Goal: Task Accomplishment & Management: Complete application form

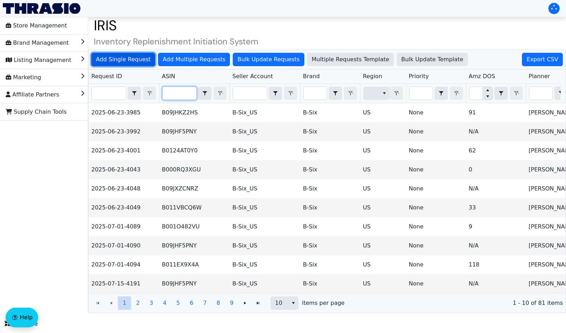
click at [120, 55] on span "Add Single Request" at bounding box center [123, 59] width 55 height 8
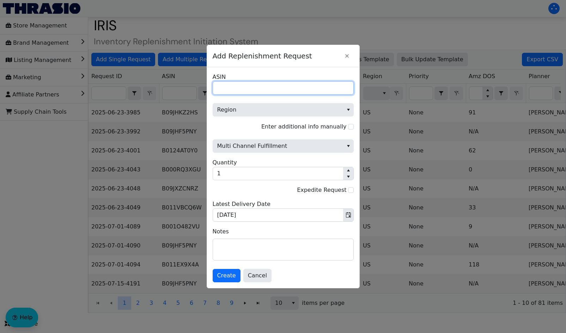
click at [251, 91] on input "ASIN" at bounding box center [282, 87] width 141 height 13
paste input "B002AFK8QY"
type input "B002AFK8QY"
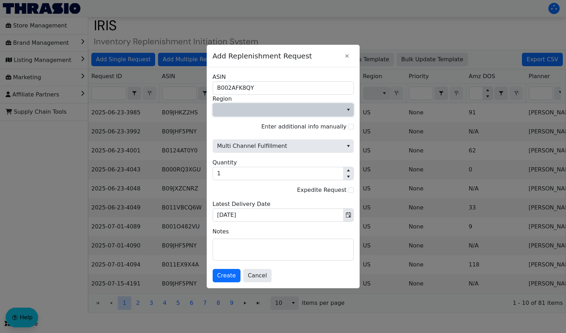
click at [325, 111] on span "Region" at bounding box center [278, 110] width 122 height 8
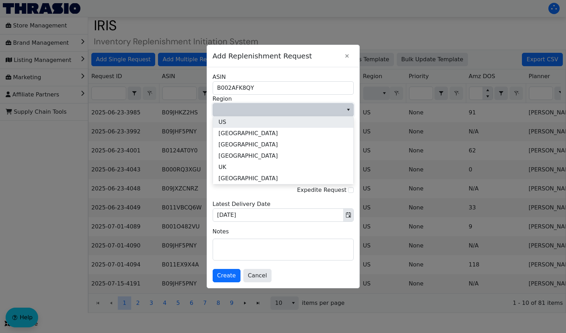
click at [226, 119] on li "US" at bounding box center [283, 122] width 140 height 11
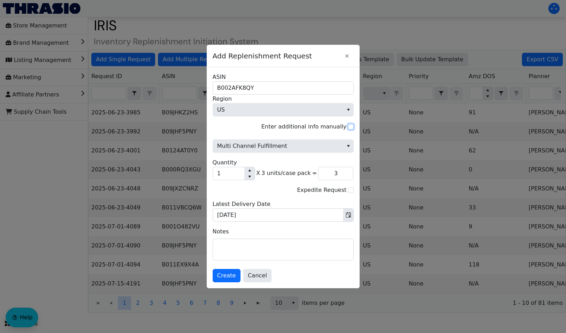
click at [349, 128] on input "Enter additional info manually" at bounding box center [351, 127] width 6 height 6
checkbox input "true"
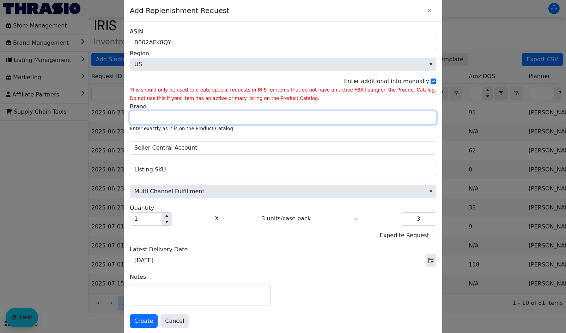
click at [168, 119] on input "Brand" at bounding box center [283, 117] width 306 height 13
type input "Better Life"
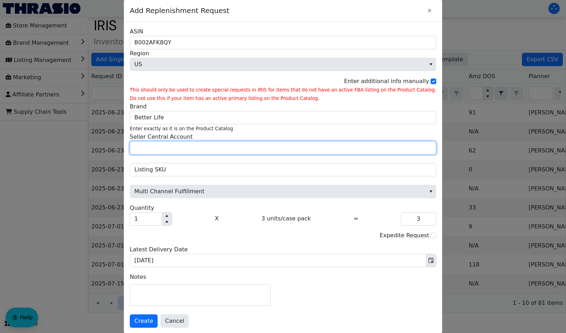
type input "Peanut Projects"
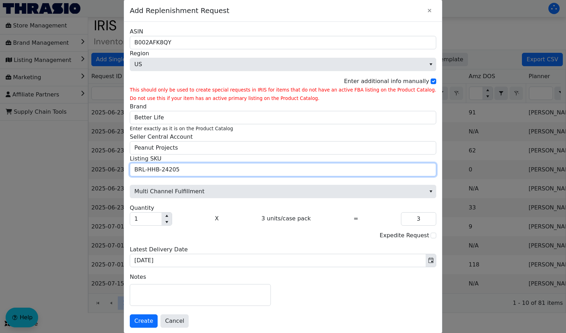
click at [200, 172] on input "BRL-HHB-24205" at bounding box center [283, 169] width 306 height 13
paste input "BRL-HHB-24155-AB"
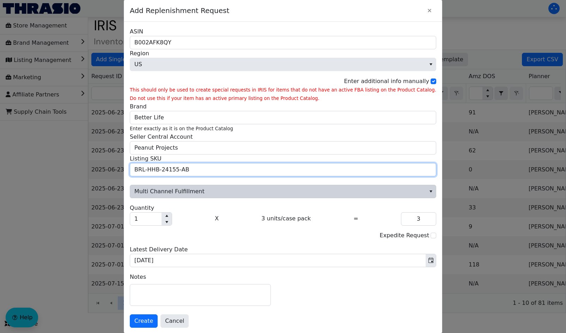
scroll to position [3, 0]
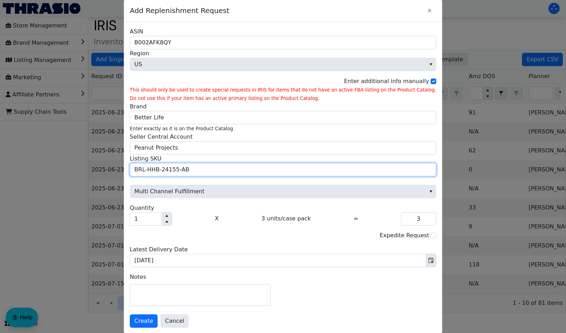
type input "BRL-HHB-24155-AB"
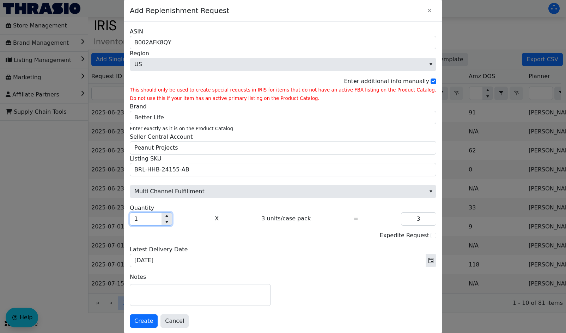
click at [161, 221] on input "1" at bounding box center [145, 219] width 31 height 13
type input "0"
type input "2"
type input "6"
type input "20"
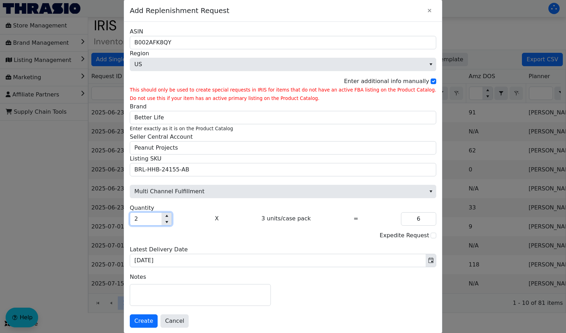
type input "60"
type input "200"
type input "600"
type input "2,000"
type input "6,000"
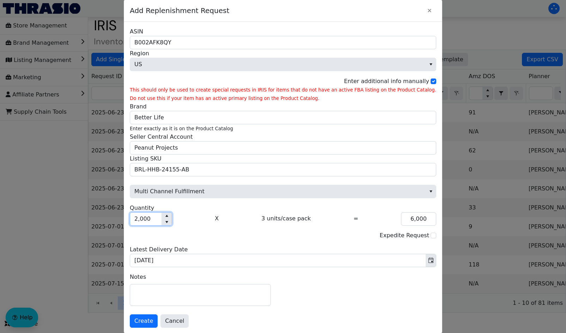
type input "2,000"
click at [228, 237] on div "Expedite Request" at bounding box center [283, 236] width 306 height 9
click at [153, 322] on span "Create" at bounding box center [143, 321] width 19 height 8
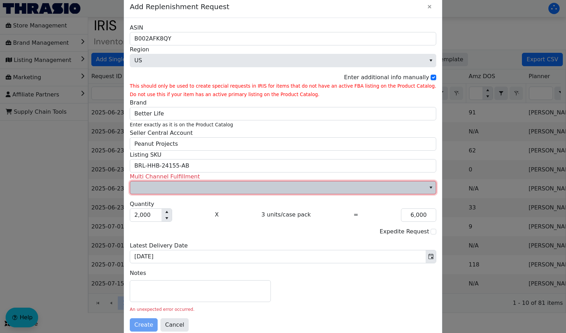
click at [194, 186] on span "Multi Channel Fulfillment" at bounding box center [277, 188] width 287 height 8
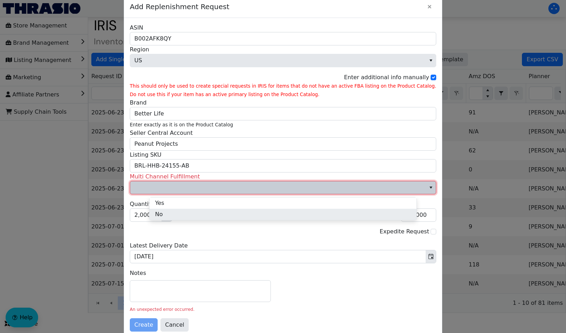
click at [169, 209] on li "No" at bounding box center [282, 214] width 267 height 11
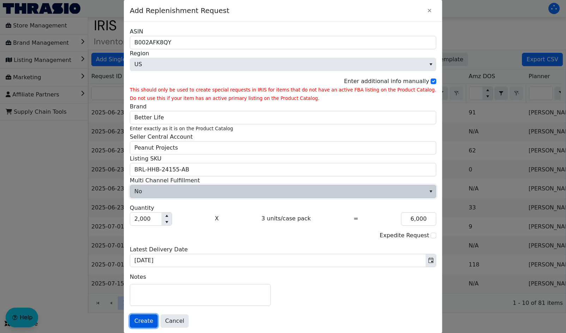
click at [153, 322] on span "Create" at bounding box center [143, 321] width 19 height 8
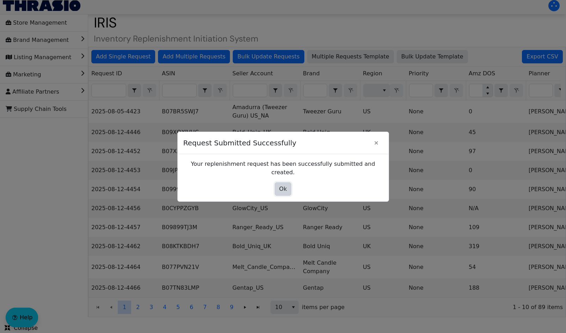
click at [282, 188] on span "Ok" at bounding box center [283, 189] width 8 height 8
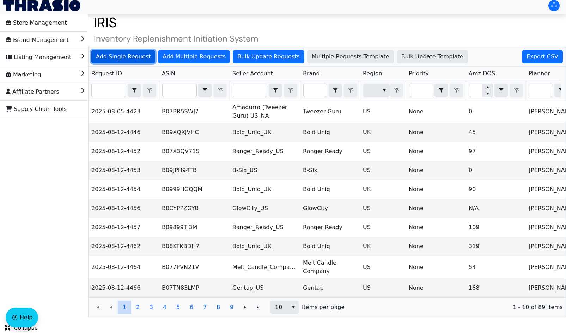
click at [119, 54] on span "Add Single Request" at bounding box center [123, 57] width 55 height 8
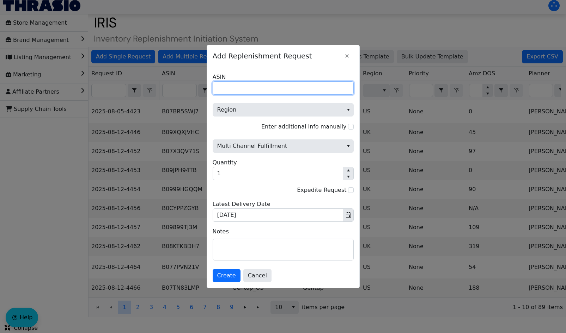
click at [234, 87] on input "ASIN" at bounding box center [282, 87] width 141 height 13
paste input "B071Y3VB43"
type input "B071Y3VB43"
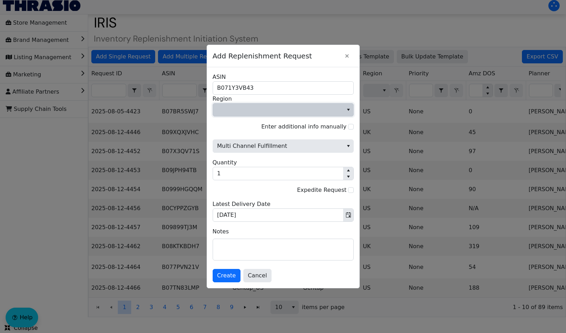
click at [244, 106] on span "Region" at bounding box center [278, 110] width 122 height 8
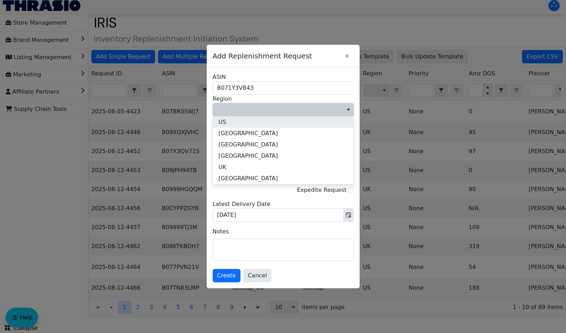
click at [231, 122] on li "US" at bounding box center [283, 122] width 140 height 11
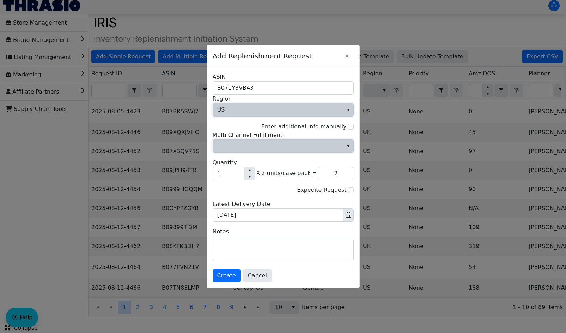
click at [270, 148] on span "Multi Channel Fulfillment" at bounding box center [278, 146] width 122 height 8
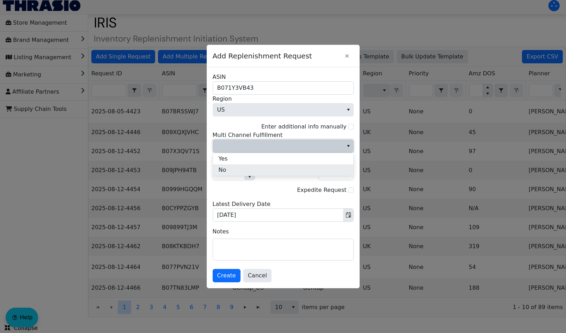
click at [223, 169] on span "No" at bounding box center [222, 170] width 8 height 8
click at [348, 127] on input "Enter additional info manually" at bounding box center [351, 127] width 6 height 6
checkbox input "true"
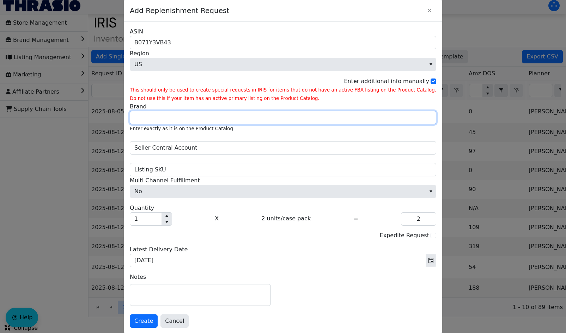
click at [205, 116] on input "Brand" at bounding box center [283, 117] width 306 height 13
type input "Better Life"
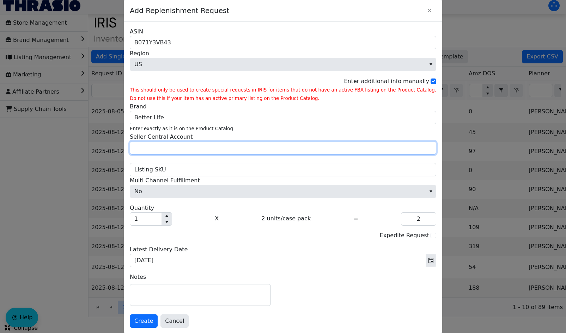
type input "Peanut Projects"
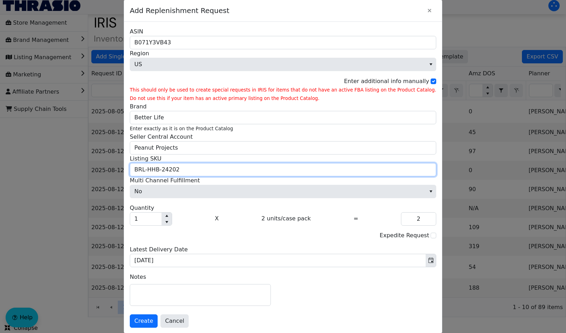
drag, startPoint x: 209, startPoint y: 168, endPoint x: 170, endPoint y: 168, distance: 38.8
drag, startPoint x: 170, startPoint y: 168, endPoint x: 160, endPoint y: 168, distance: 9.9
click at [160, 168] on input "BRL-HHB-24202" at bounding box center [283, 169] width 306 height 13
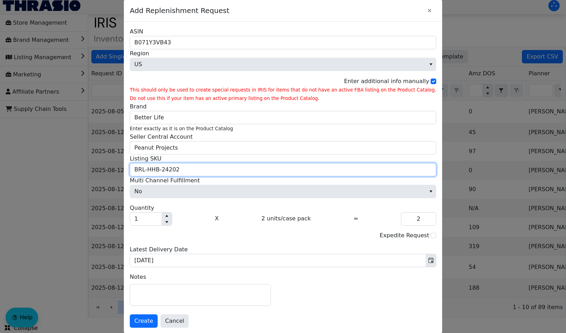
paste input "09G"
type input "BRL-HHB-2409G"
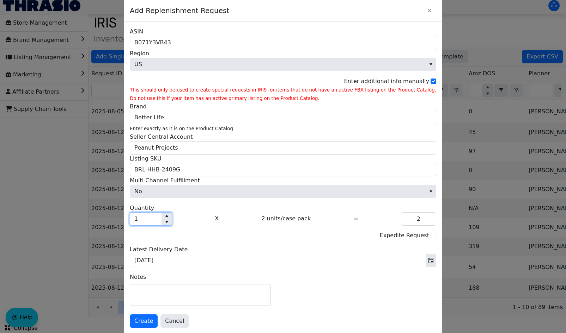
click at [161, 221] on input "1" at bounding box center [145, 219] width 31 height 13
type input "0"
type input "9"
type input "18"
type input "95"
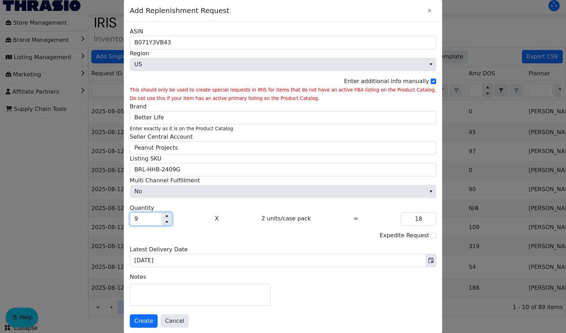
type input "190"
type input "95"
click at [250, 240] on div "Expedite Request" at bounding box center [283, 236] width 306 height 9
click at [153, 323] on span "Create" at bounding box center [143, 321] width 19 height 8
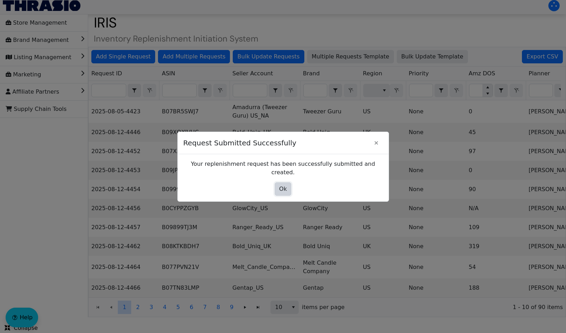
click at [279, 185] on span "Ok" at bounding box center [283, 189] width 8 height 8
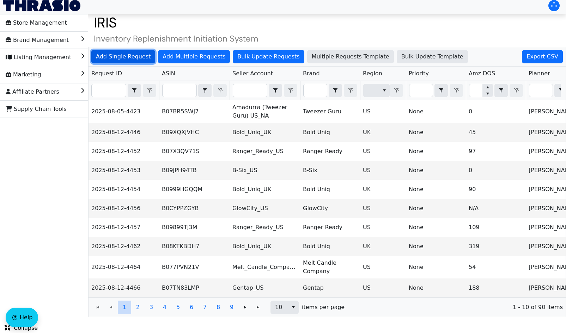
click at [127, 62] on button "Add Single Request" at bounding box center [123, 56] width 64 height 13
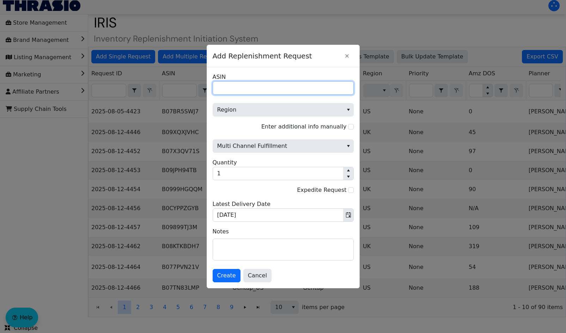
click at [234, 90] on input "ASIN" at bounding box center [282, 87] width 141 height 13
paste input "B07RVXXX76"
type input "B07RVXXX76"
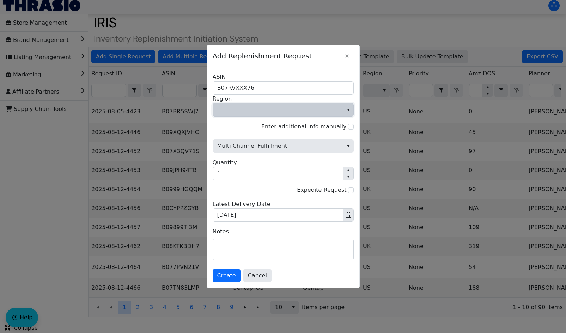
click at [327, 113] on span "Region" at bounding box center [278, 110] width 122 height 8
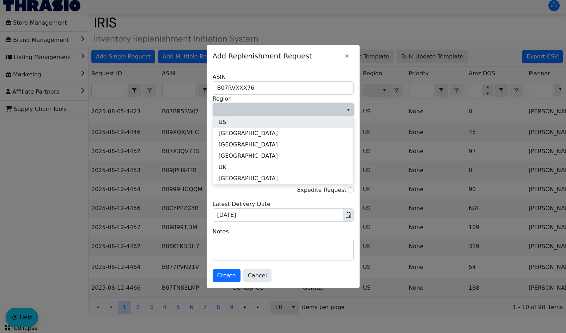
click at [284, 123] on li "US" at bounding box center [283, 122] width 140 height 11
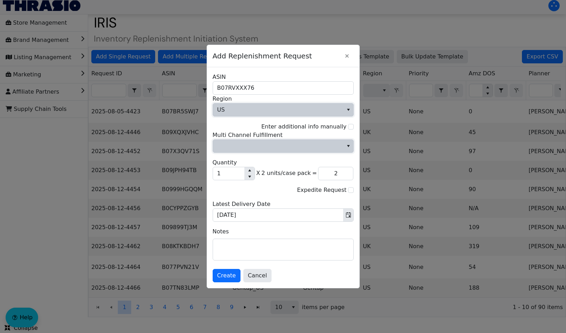
click at [309, 148] on span "Multi Channel Fulfillment" at bounding box center [278, 146] width 122 height 8
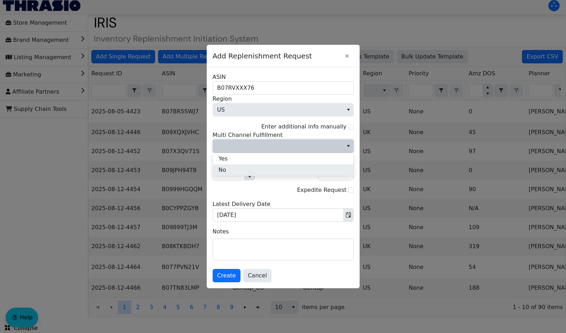
click at [246, 169] on li "No" at bounding box center [283, 170] width 140 height 11
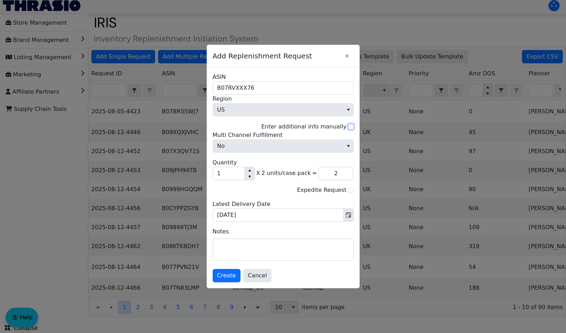
click at [350, 125] on input "Enter additional info manually" at bounding box center [351, 127] width 6 height 6
checkbox input "true"
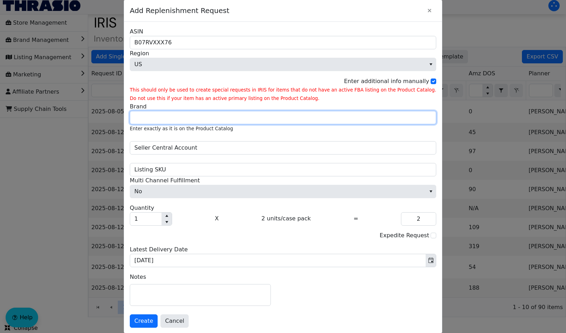
click at [221, 117] on input "Brand" at bounding box center [283, 117] width 306 height 13
type input "Better Life"
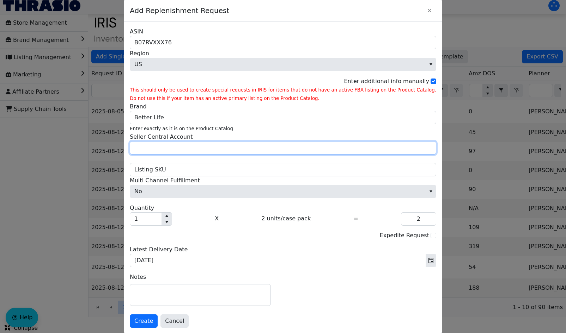
type input "Peanut Projects"
drag, startPoint x: 179, startPoint y: 148, endPoint x: -229, endPoint y: 318, distance: 441.9
click at [0, 317] on html "Store Management Brand Management Listing Management Marketing Affiliate Partne…" at bounding box center [283, 157] width 566 height 320
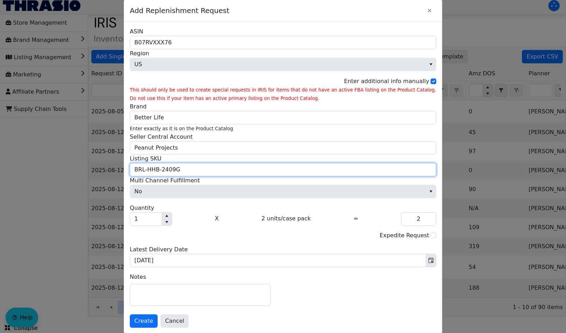
click at [175, 172] on input "BRL-HHB-2409G" at bounding box center [283, 169] width 306 height 13
drag, startPoint x: 208, startPoint y: 172, endPoint x: 136, endPoint y: 174, distance: 71.2
click at [136, 174] on div "Add Replenishment Request B07RVXXX76 ASIN US Region Enter additional info manua…" at bounding box center [283, 166] width 566 height 333
paste input "OK-2406E-D"
type input "BRL-HOK-2406E-DG"
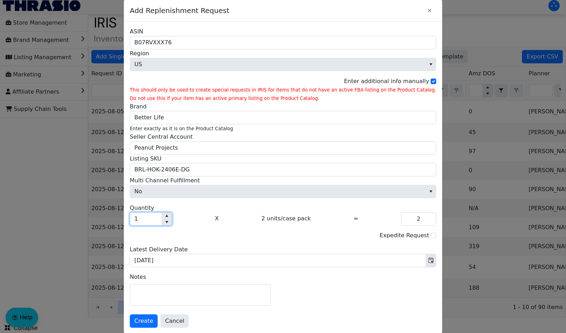
drag, startPoint x: 163, startPoint y: 223, endPoint x: 155, endPoint y: 219, distance: 9.3
click at [155, 219] on input "1" at bounding box center [145, 219] width 31 height 13
click at [157, 220] on input "1" at bounding box center [145, 219] width 31 height 13
type input "0"
type input "4"
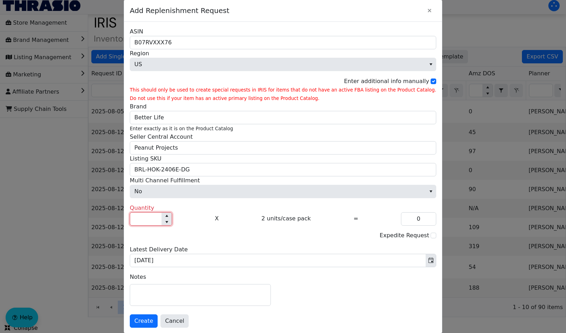
type input "8"
type input "0"
type input "2"
type input "4"
type input "25"
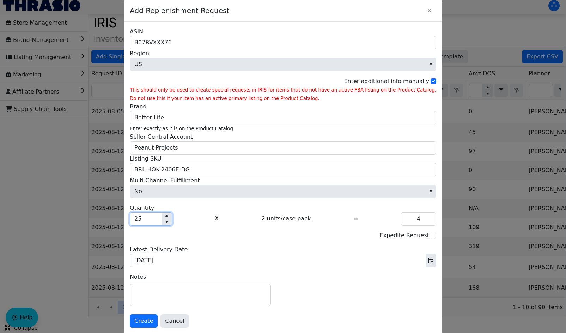
type input "50"
type input "250"
type input "500"
type input "250"
click at [153, 322] on span "Create" at bounding box center [143, 321] width 19 height 8
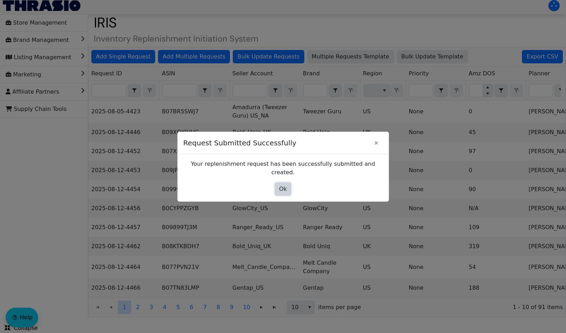
click at [285, 185] on span "Ok" at bounding box center [283, 189] width 8 height 8
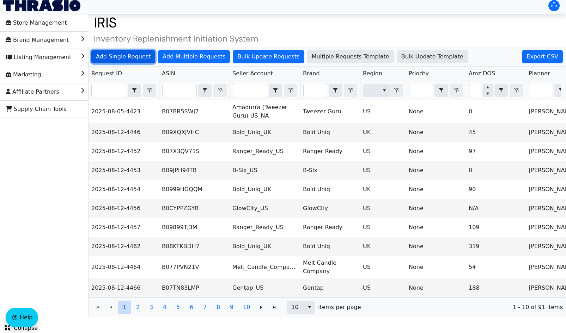
click at [107, 58] on span "Add Single Request" at bounding box center [123, 57] width 55 height 8
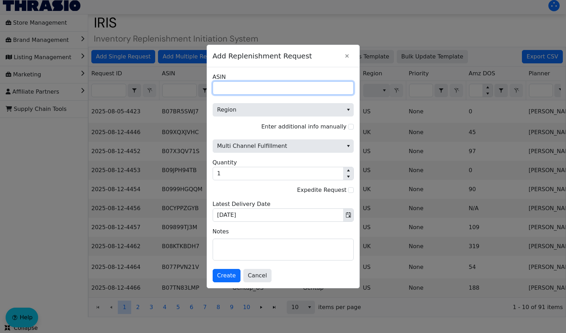
click at [235, 91] on input "ASIN" at bounding box center [282, 87] width 141 height 13
paste input "B00PRV1CZY"
type input "B00PRV1CZY"
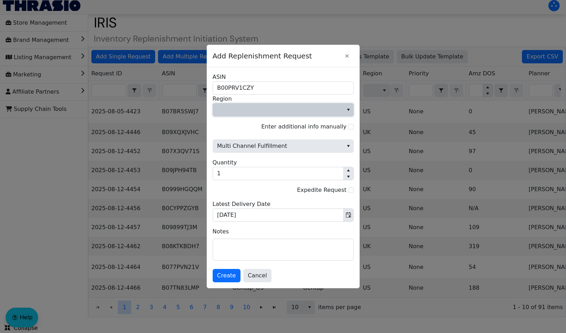
click at [279, 111] on span "Region" at bounding box center [278, 110] width 122 height 8
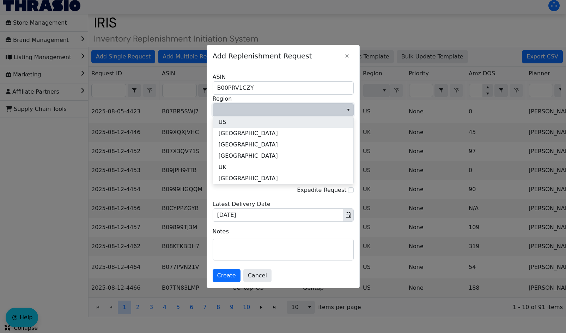
click at [271, 122] on li "US" at bounding box center [283, 122] width 140 height 11
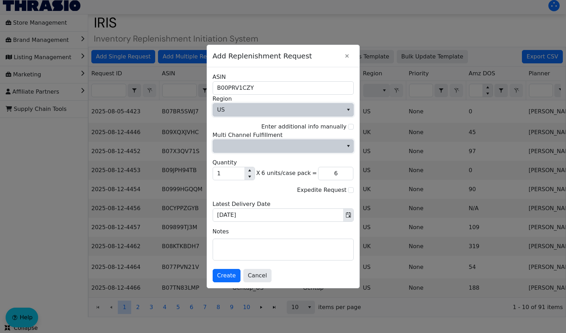
click at [300, 141] on span "Multi Channel Fulfillment" at bounding box center [278, 146] width 130 height 13
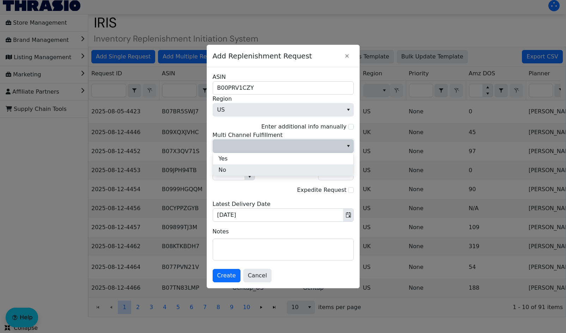
click at [244, 171] on li "No" at bounding box center [283, 170] width 140 height 11
click at [351, 129] on input "Enter additional info manually" at bounding box center [351, 127] width 6 height 6
checkbox input "true"
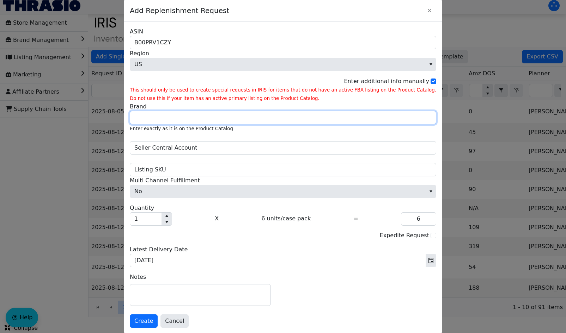
click at [181, 121] on input "Brand" at bounding box center [283, 117] width 306 height 13
type input "Better Life"
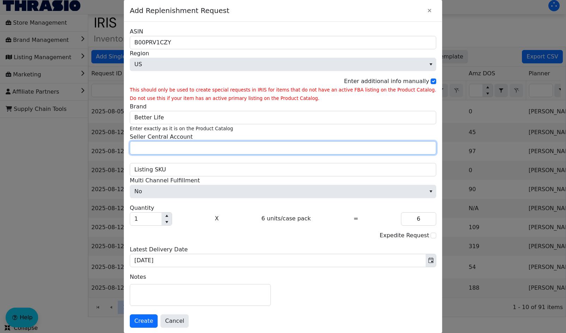
type input "Peanut Projects"
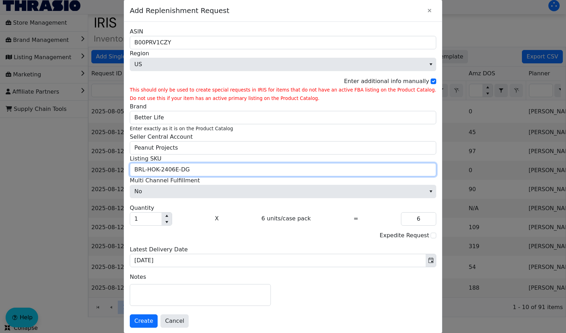
click at [215, 169] on input "BRL-HOK-2406E-DG" at bounding box center [283, 169] width 306 height 13
paste input "HB-2409M"
type input "BRL-HHB-2409M"
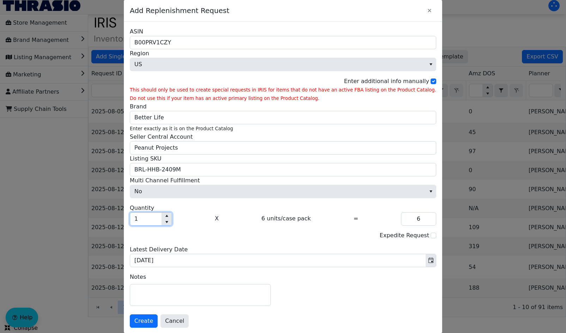
click at [161, 220] on input "1" at bounding box center [145, 219] width 31 height 13
type input "10"
type input "60"
type input "100"
type input "600"
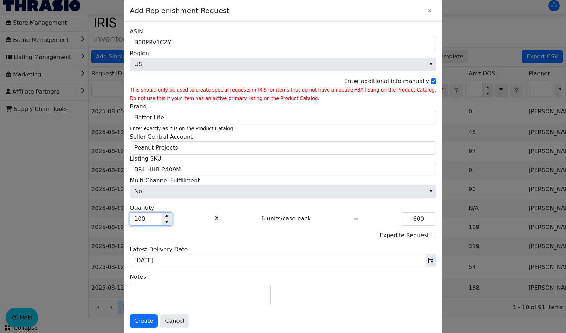
scroll to position [10, 0]
type input "100"
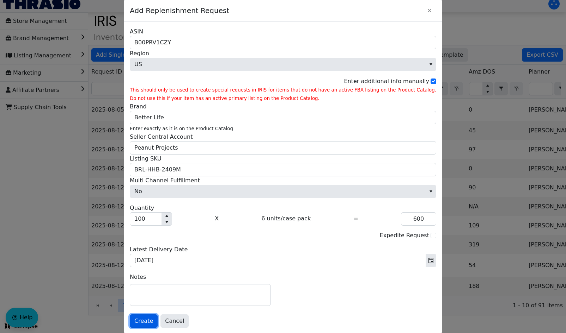
click at [153, 322] on span "Create" at bounding box center [143, 321] width 19 height 8
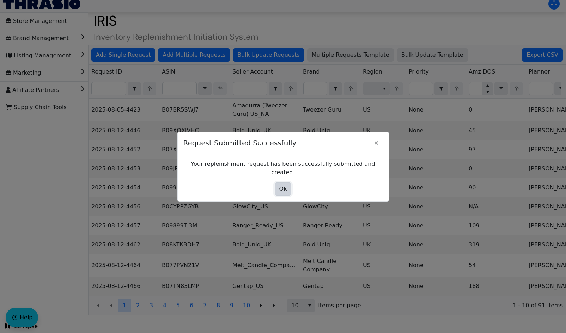
click at [277, 183] on button "Ok" at bounding box center [282, 189] width 17 height 13
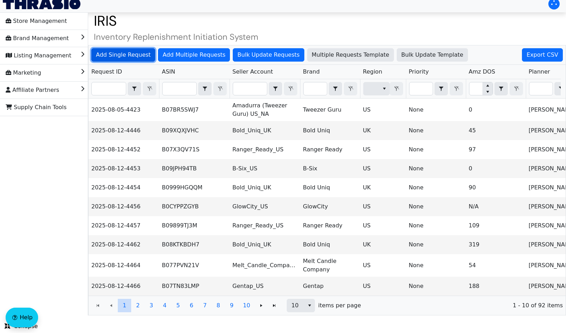
click at [119, 54] on span "Add Single Request" at bounding box center [123, 55] width 55 height 8
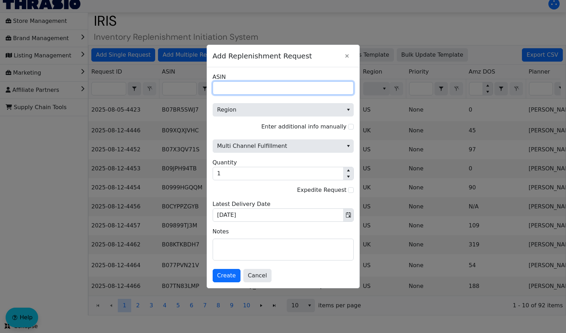
click at [222, 88] on input "ASIN" at bounding box center [282, 87] width 141 height 13
paste input "B01LB2H3OG"
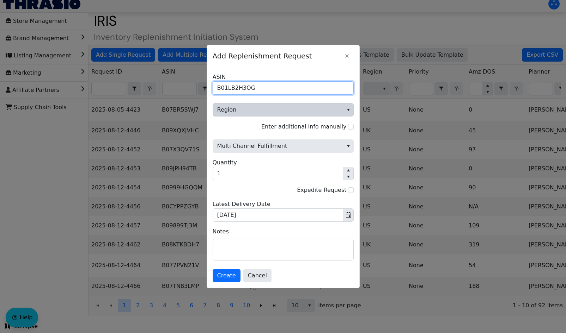
type input "B01LB2H3OG"
click at [291, 113] on span "Region" at bounding box center [278, 110] width 122 height 8
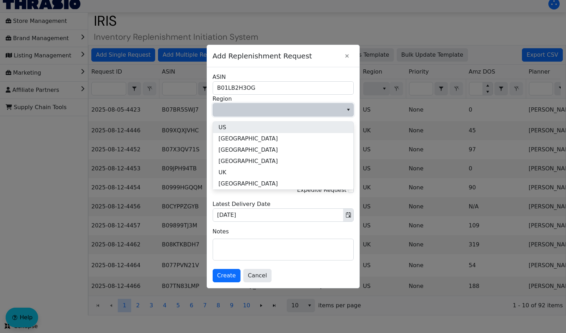
click at [234, 126] on li "US" at bounding box center [283, 127] width 140 height 11
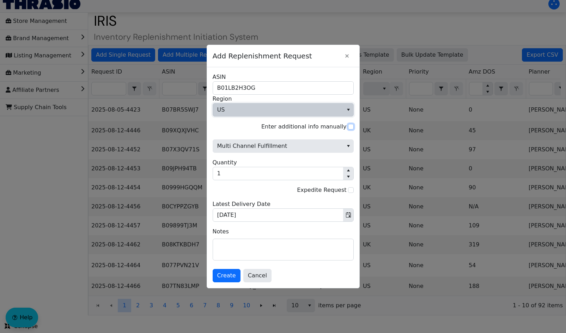
click at [348, 126] on input "Enter additional info manually" at bounding box center [351, 127] width 6 height 6
checkbox input "true"
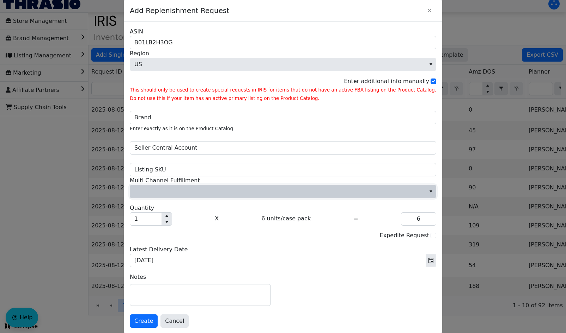
click at [220, 197] on span "Multi Channel Fulfillment" at bounding box center [277, 191] width 295 height 13
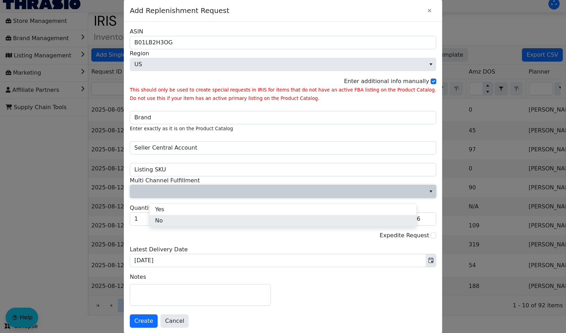
click at [184, 216] on li "No" at bounding box center [282, 220] width 267 height 11
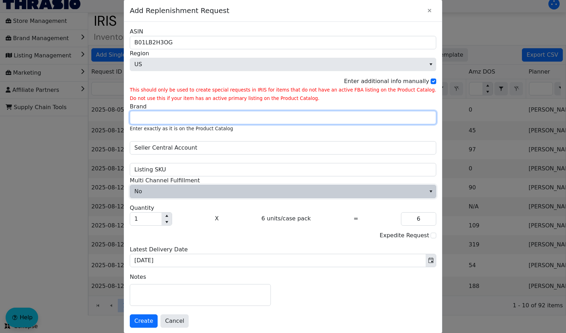
click at [177, 118] on input "Brand" at bounding box center [283, 117] width 306 height 13
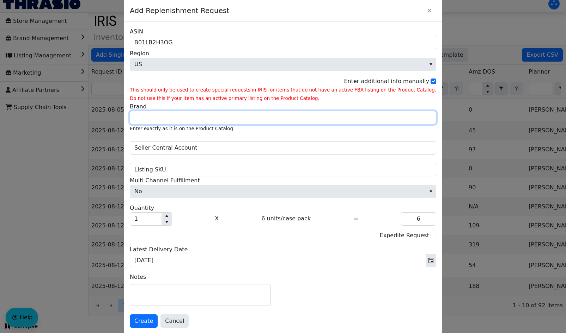
type input "Better Life"
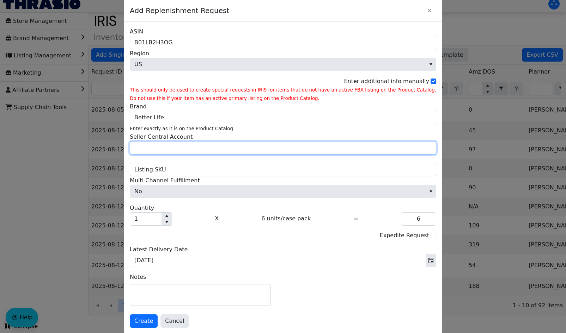
type input "Peanut Projects"
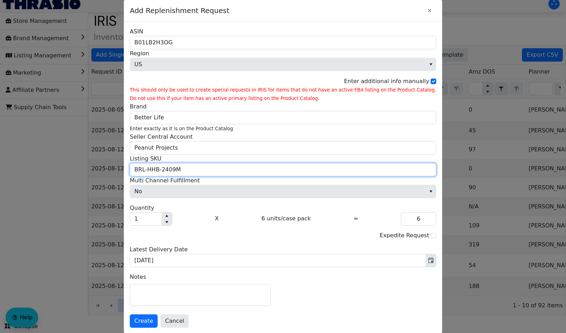
drag, startPoint x: 202, startPoint y: 171, endPoint x: 152, endPoint y: 173, distance: 50.1
click at [152, 173] on input "BRL-HHB-2409M" at bounding box center [283, 169] width 306 height 13
paste input "N"
type input "BRL-HHB-2409N"
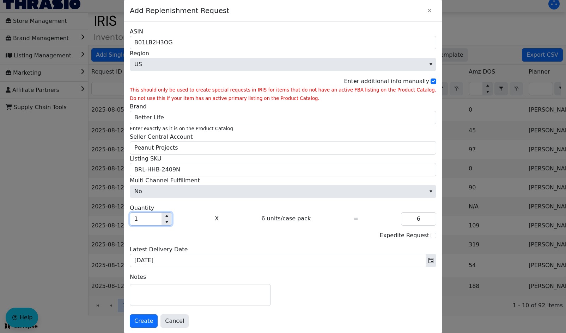
click at [161, 219] on input "1" at bounding box center [145, 219] width 31 height 13
type input "0"
type input "2"
type input "12"
type input "20"
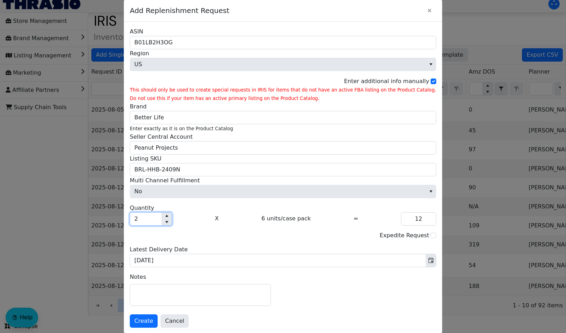
type input "120"
type input "200"
type input "1,200"
type input "20"
type input "120"
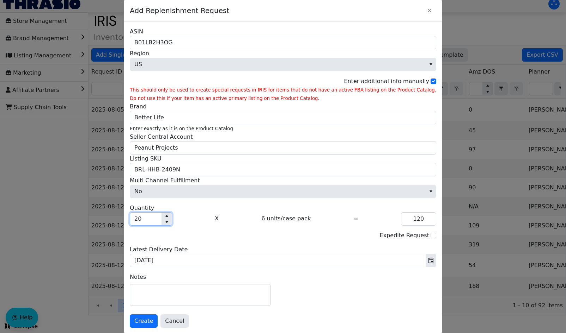
type input "2"
type input "12"
type input "0"
type input "1"
type input "6"
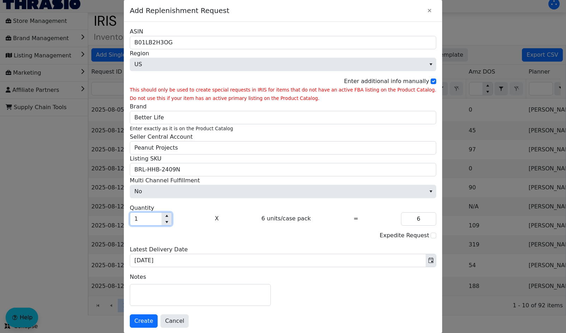
type input "19"
type input "114"
type input "190"
type input "1,140"
type input "19"
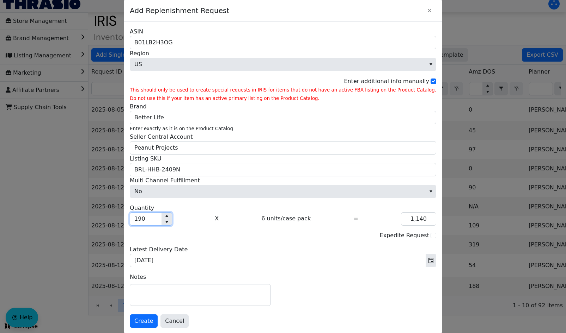
type input "114"
type input "1"
type input "6"
type input "18"
type input "108"
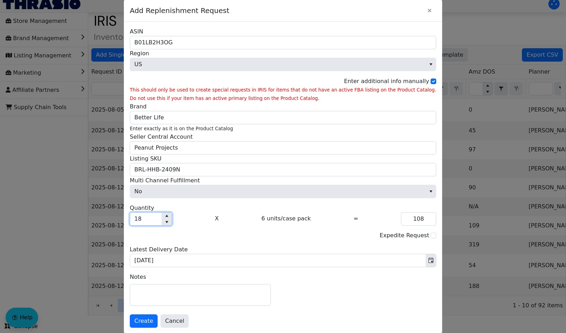
type input "180"
type input "1,080"
type input "180"
click at [153, 323] on span "Create" at bounding box center [143, 321] width 19 height 8
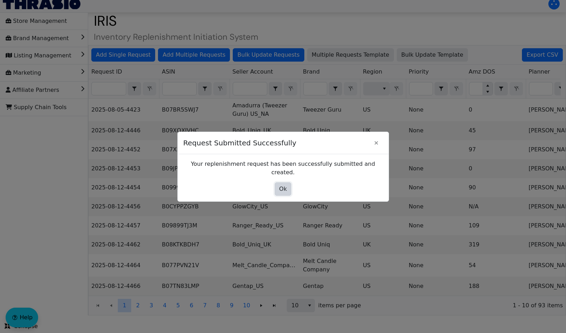
click at [286, 188] on span "Ok" at bounding box center [283, 189] width 8 height 8
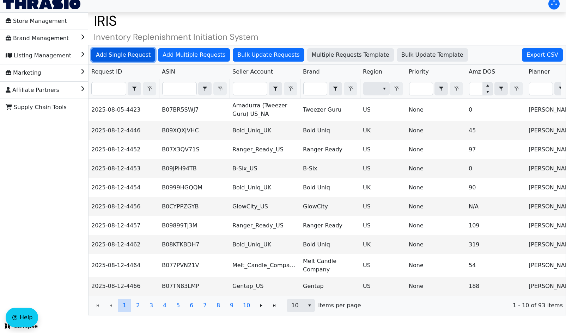
click at [131, 51] on span "Add Single Request" at bounding box center [123, 55] width 55 height 8
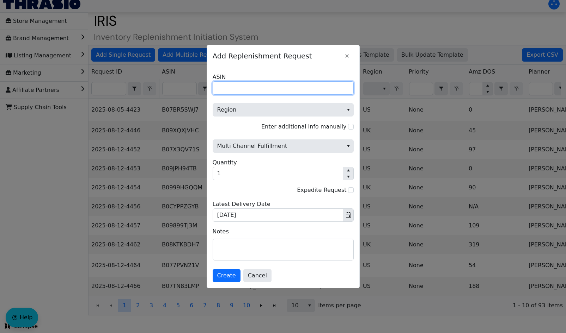
click at [244, 89] on input "ASIN" at bounding box center [282, 87] width 141 height 13
paste input "B075CVZWML"
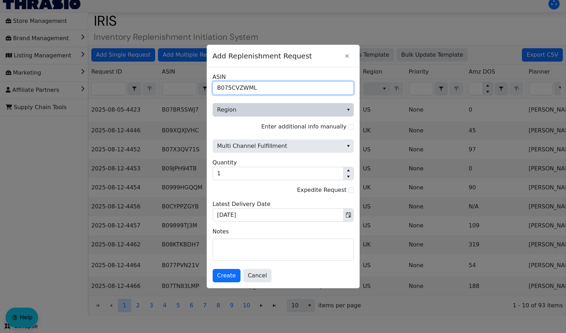
type input "B075CVZWML"
click at [271, 108] on span "Region" at bounding box center [278, 110] width 122 height 8
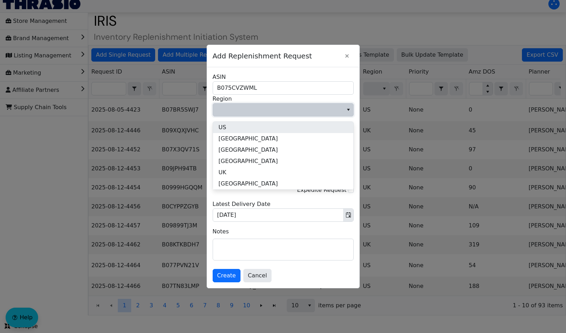
click at [233, 122] on li "US" at bounding box center [283, 127] width 140 height 11
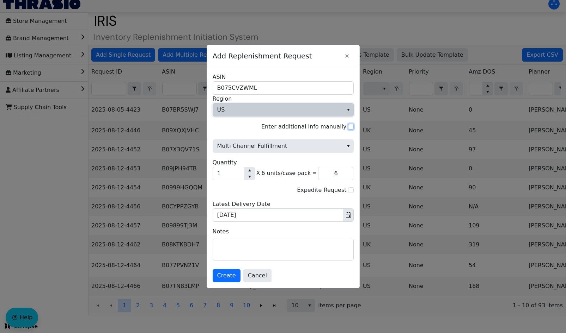
click at [348, 126] on input "Enter additional info manually" at bounding box center [351, 127] width 6 height 6
checkbox input "true"
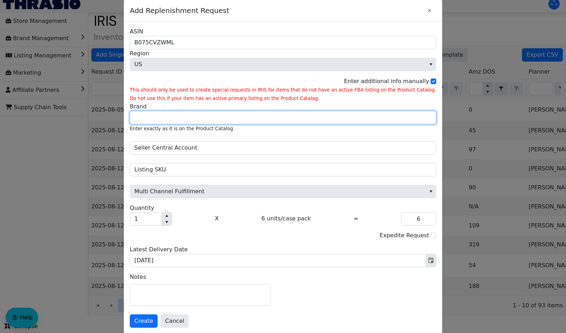
click at [197, 118] on input "Brand" at bounding box center [283, 117] width 306 height 13
type input "Better Life"
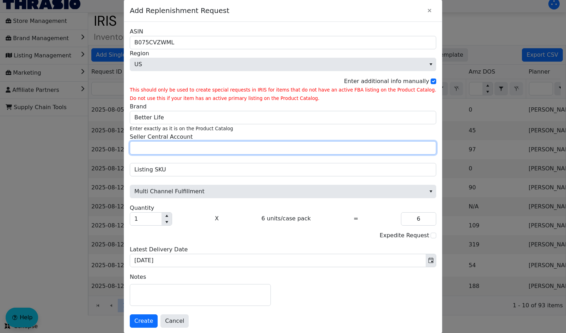
type input "Peanut Projects"
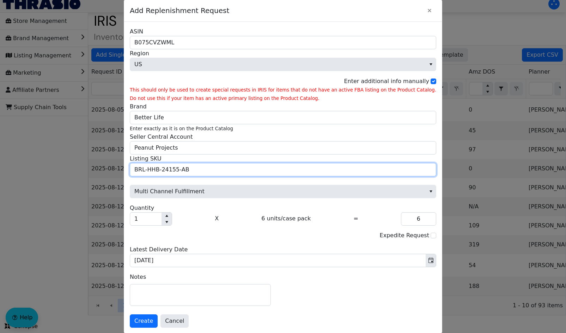
click at [220, 174] on input "BRL-HHB-24155-AB" at bounding box center [283, 169] width 306 height 13
drag, startPoint x: 220, startPoint y: 174, endPoint x: 141, endPoint y: 168, distance: 79.2
click at [141, 168] on div "Add Replenishment Request B075CVZWML ASIN US Region Enter additional info manua…" at bounding box center [283, 166] width 566 height 333
paste input "BRL-HHB-2409L"
type input "BRL-HHB-2409L"
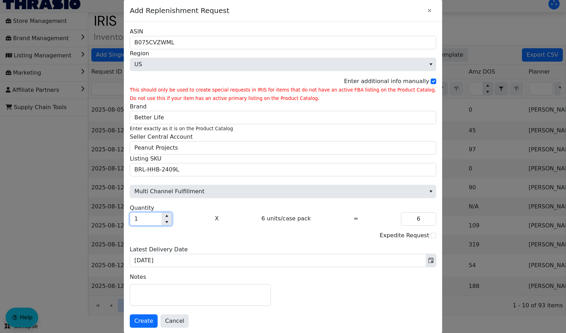
click at [160, 219] on input "1" at bounding box center [145, 219] width 31 height 13
type input "18"
type input "108"
type input "180"
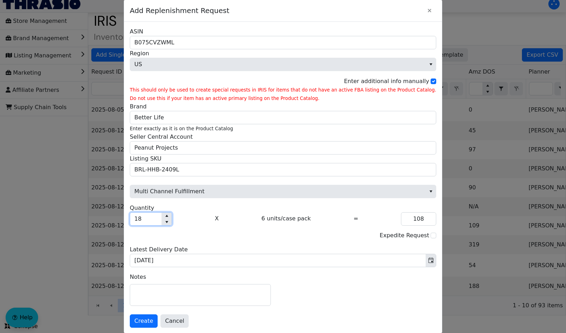
type input "1,080"
type input "180"
click at [153, 322] on span "Create" at bounding box center [143, 321] width 19 height 8
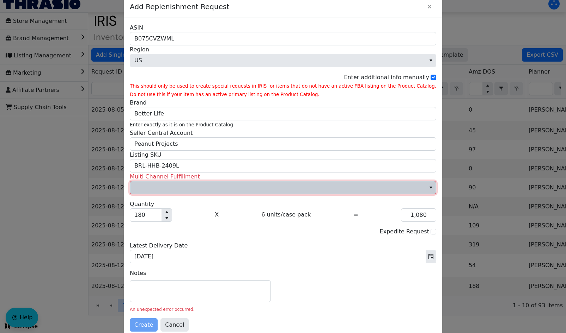
click at [195, 191] on span "Multi Channel Fulfillment" at bounding box center [277, 188] width 287 height 8
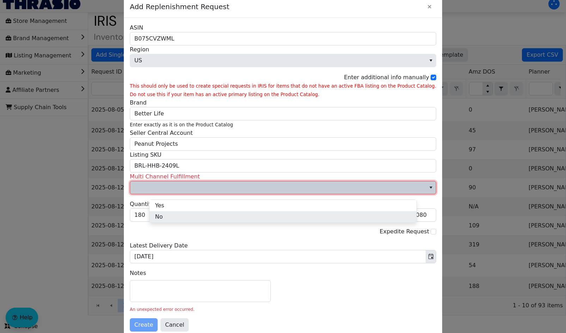
click at [167, 214] on li "No" at bounding box center [282, 216] width 267 height 11
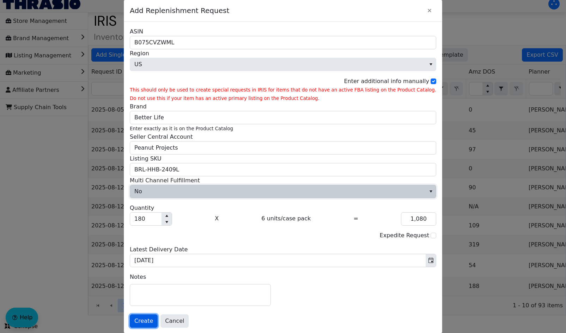
click at [153, 321] on span "Create" at bounding box center [143, 321] width 19 height 8
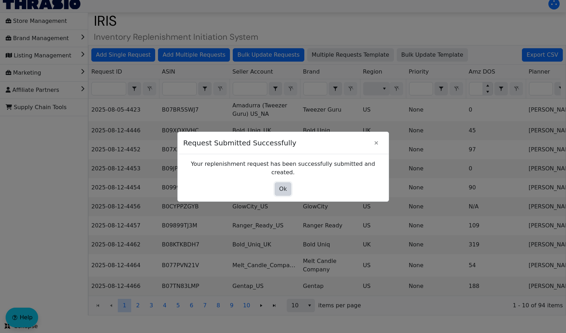
click at [279, 185] on button "Ok" at bounding box center [282, 189] width 17 height 13
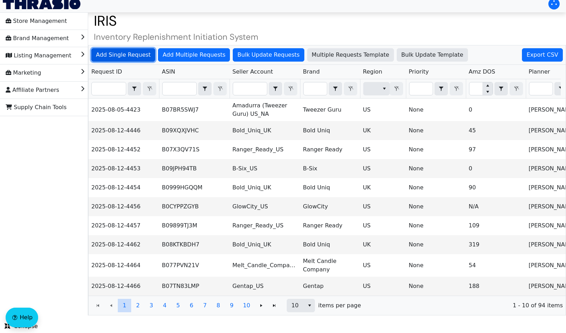
click at [126, 51] on span "Add Single Request" at bounding box center [123, 55] width 55 height 8
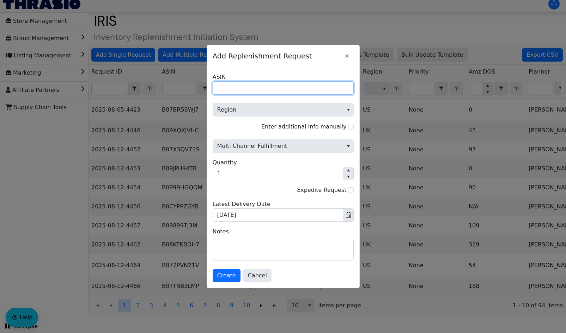
click at [231, 86] on input "ASIN" at bounding box center [282, 87] width 141 height 13
paste input "B01LZ0BEX9"
type input "B01LZ0BEX9"
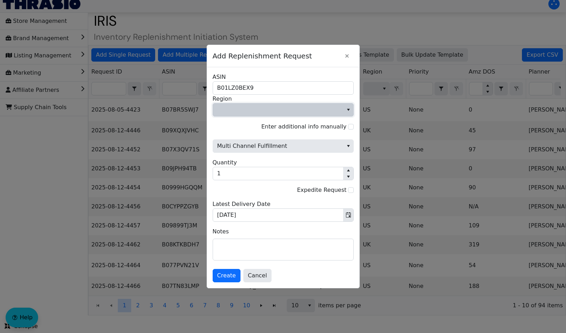
click at [334, 104] on span "Region" at bounding box center [278, 110] width 130 height 13
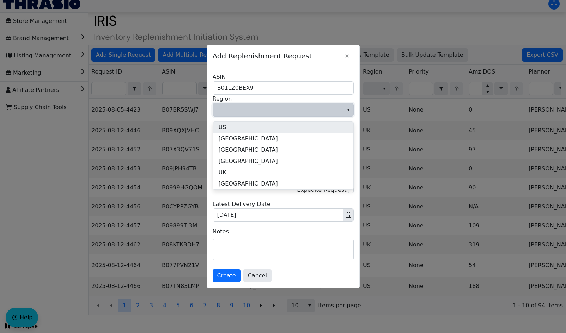
click at [249, 123] on li "US" at bounding box center [283, 127] width 140 height 11
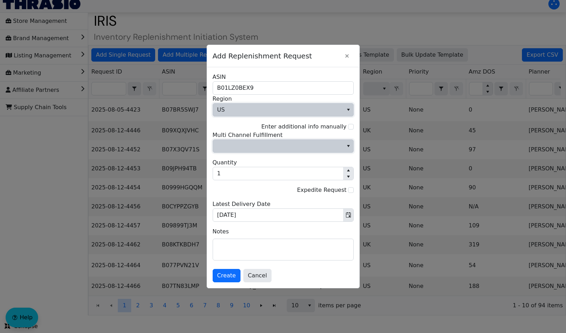
click at [312, 147] on span "Multi Channel Fulfillment" at bounding box center [278, 146] width 122 height 8
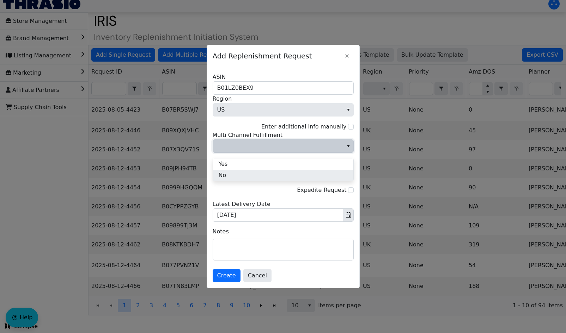
click at [256, 170] on li "No" at bounding box center [283, 175] width 140 height 11
click at [349, 126] on input "Enter additional info manually" at bounding box center [351, 127] width 6 height 6
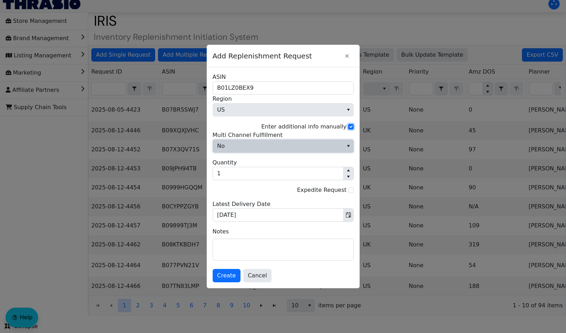
checkbox input "true"
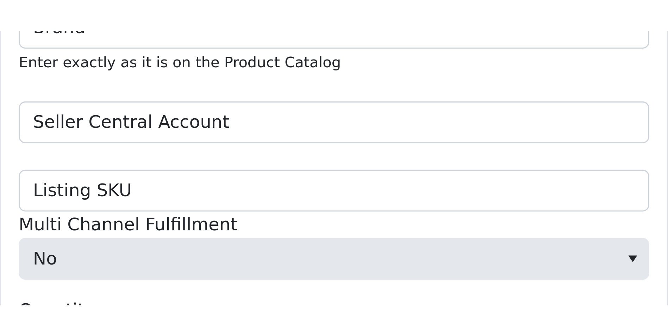
scroll to position [7, 0]
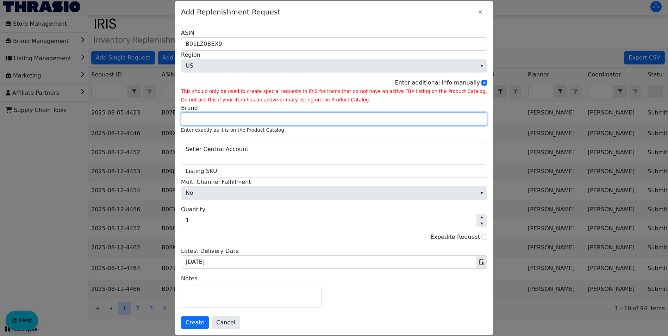
click at [245, 114] on input "Brand" at bounding box center [334, 118] width 306 height 13
type input "Better Life"
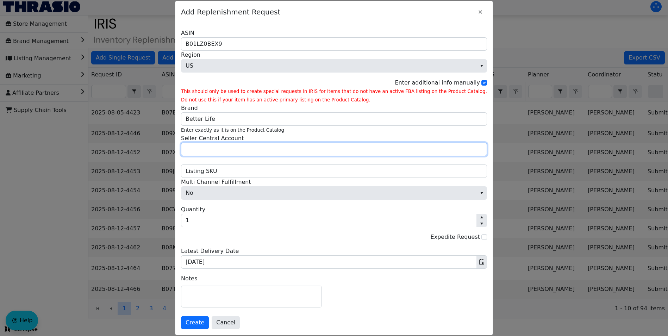
type input "Peanut Projects"
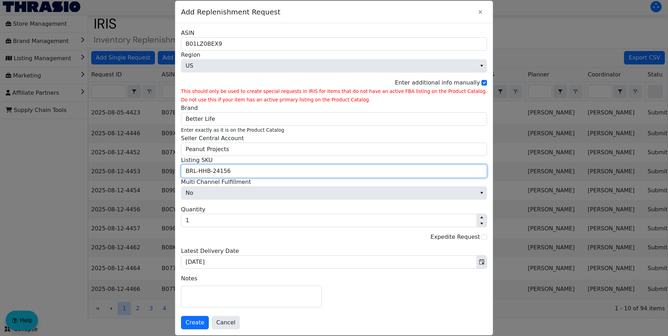
click at [258, 169] on input "BRL-HHB-24156" at bounding box center [334, 171] width 306 height 13
paste input "BRL-HHB-24205"
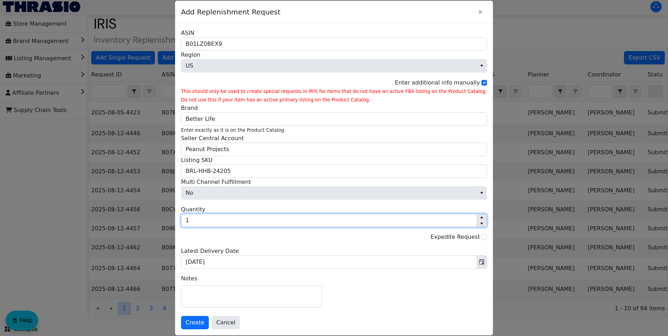
click at [259, 223] on input "1" at bounding box center [328, 220] width 295 height 13
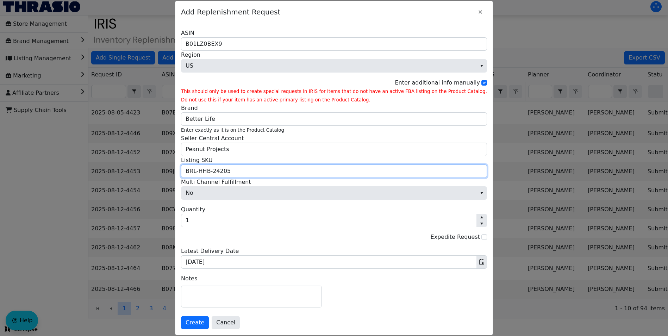
click at [208, 171] on input "BRL-HHB-24205" at bounding box center [334, 171] width 306 height 13
type input "BRL-HHB-24205"
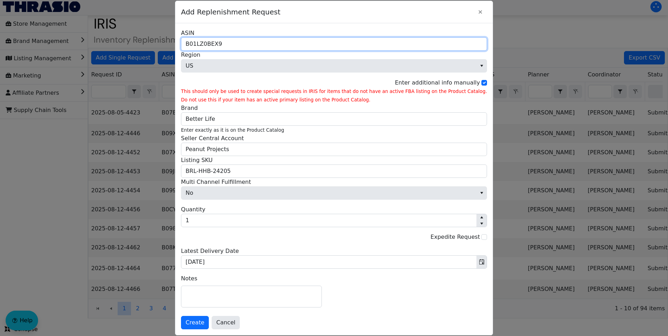
click at [206, 42] on input "B01LZ0BEX9" at bounding box center [334, 43] width 306 height 13
type input "B01LZ0BEX9"
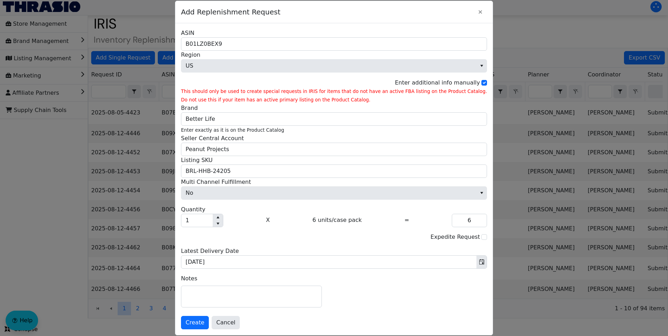
drag, startPoint x: 336, startPoint y: 84, endPoint x: 281, endPoint y: 230, distance: 155.9
click at [281, 230] on div "No Multi Channel Fulfillment 1 Quantity X 6 units/case pack = 6 Expedite Reques…" at bounding box center [334, 223] width 306 height 91
click at [213, 218] on input "1" at bounding box center [196, 220] width 31 height 13
type input "0"
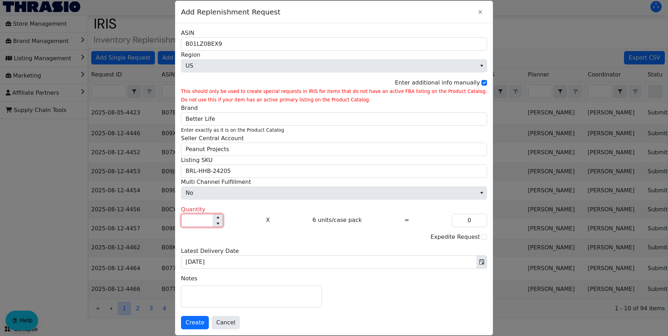
type input "3"
type input "18"
type input "30"
type input "180"
type input "300"
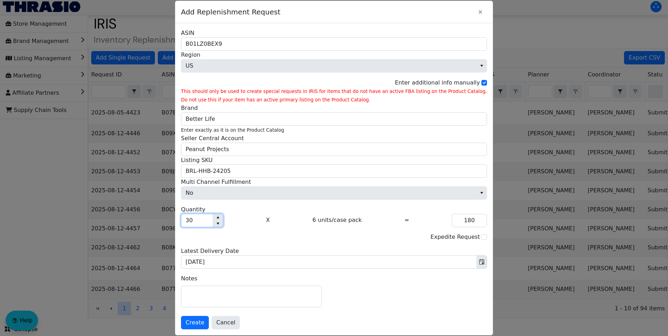
type input "1,800"
type input "300"
click at [204, 323] on span "Create" at bounding box center [195, 323] width 19 height 8
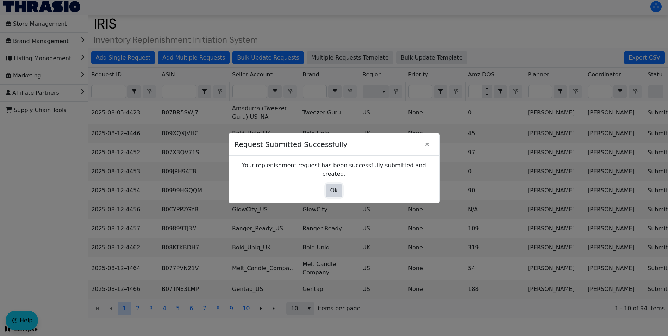
click at [331, 186] on span "Ok" at bounding box center [335, 190] width 8 height 8
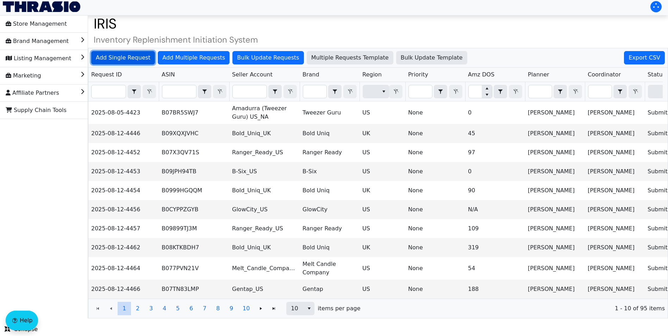
click at [129, 54] on span "Add Single Request" at bounding box center [123, 58] width 55 height 8
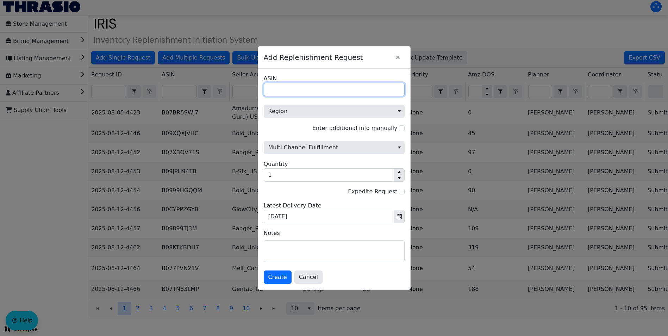
click at [286, 92] on input "ASIN" at bounding box center [334, 89] width 141 height 13
paste input "B001KYVNOW"
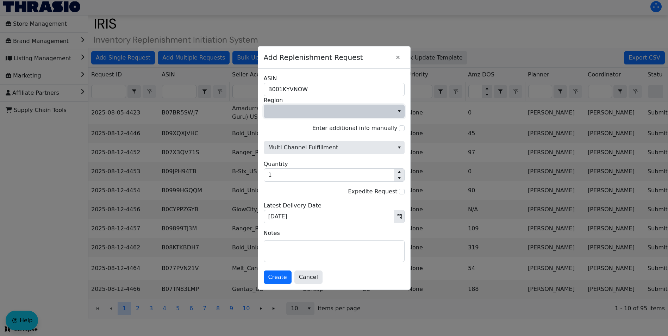
click at [298, 114] on span "Region" at bounding box center [330, 111] width 122 height 8
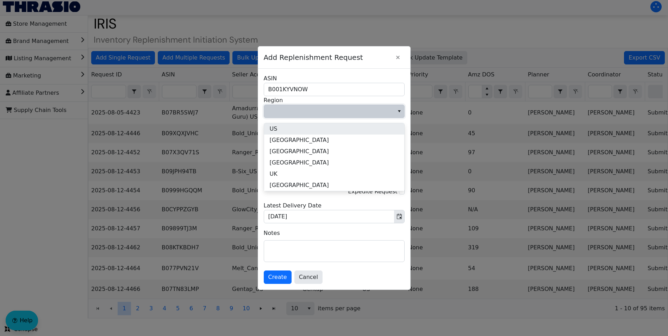
click at [288, 123] on li "US" at bounding box center [334, 128] width 140 height 11
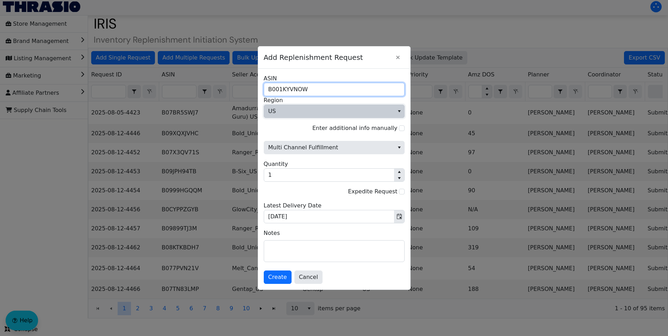
click at [270, 89] on input "B001KYVNOW" at bounding box center [334, 89] width 141 height 13
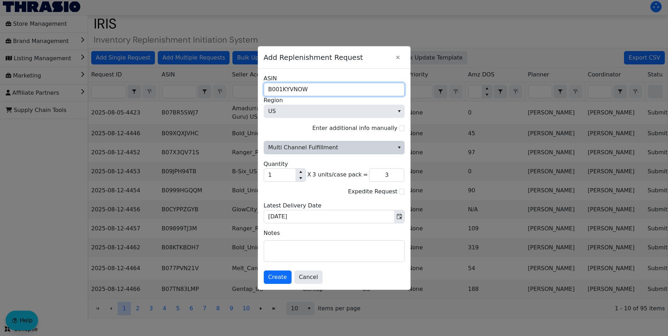
type input "B001KYVNOW"
click at [326, 146] on span "Multi Channel Fulfillment" at bounding box center [330, 147] width 122 height 8
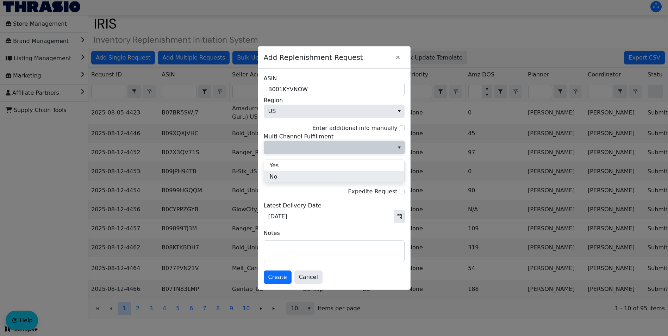
click at [278, 171] on li "No" at bounding box center [334, 176] width 140 height 11
click at [401, 129] on input "Enter additional info manually" at bounding box center [402, 128] width 6 height 6
checkbox input "true"
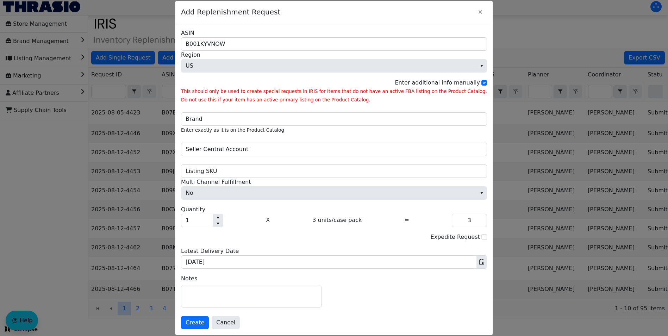
click at [231, 126] on div "Brand Enter exactly as it is on the Product Catalog" at bounding box center [334, 119] width 306 height 30
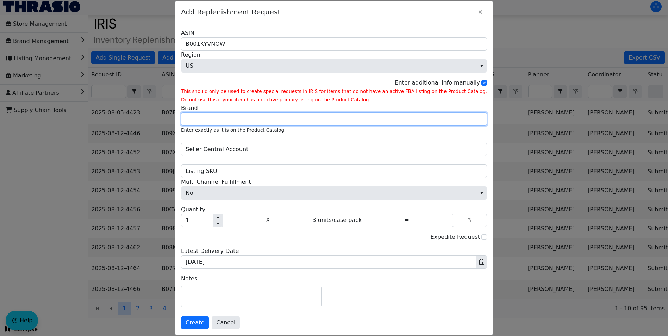
click at [228, 123] on input "Brand" at bounding box center [334, 118] width 306 height 13
type input "Better Life"
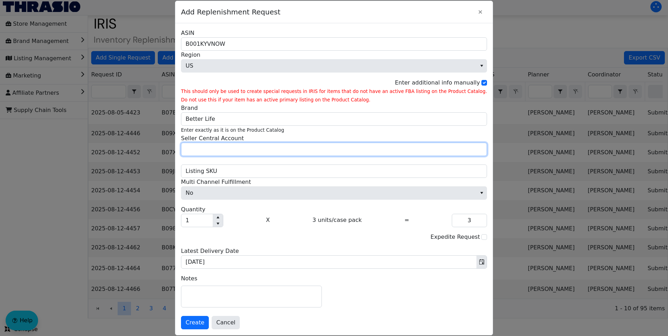
type input "Peanut Projects"
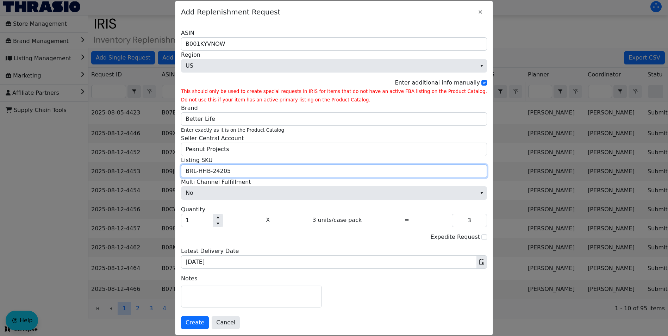
click at [251, 171] on input "BRL-HHB-24205" at bounding box center [334, 171] width 306 height 13
paste input "09B"
type input "BRL-HHB-2409B"
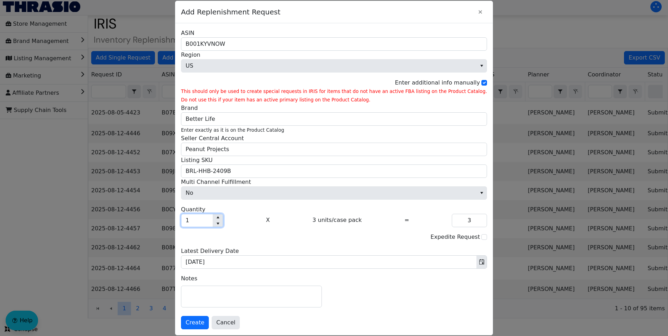
click at [213, 224] on input "1" at bounding box center [196, 220] width 31 height 13
type input "5"
type input "15"
type input "50"
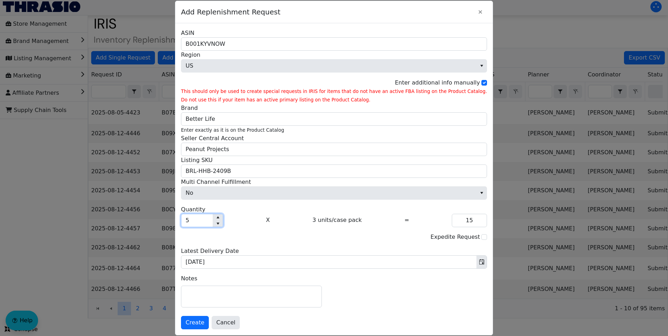
type input "150"
type input "500"
type input "1,500"
type input "50"
type input "150"
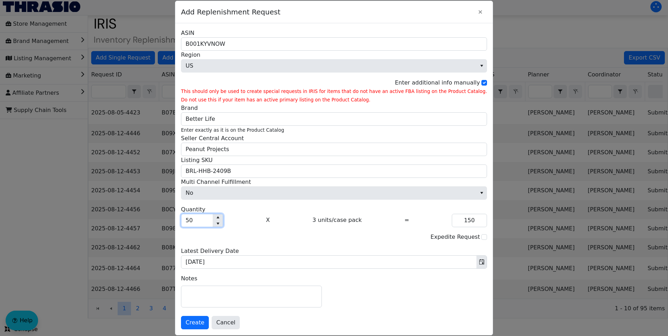
type input "5"
type input "15"
type input "0"
type input "2"
type input "6"
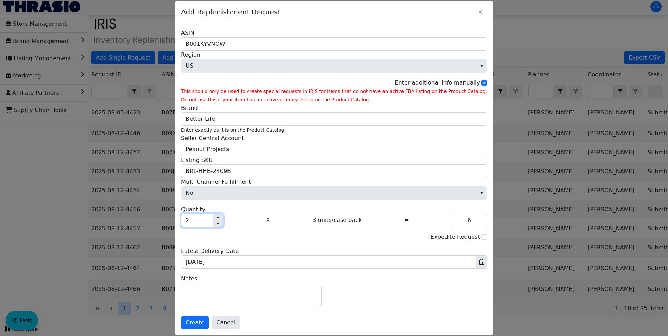
type input "20"
type input "60"
type input "200"
type input "600"
type input "2,000"
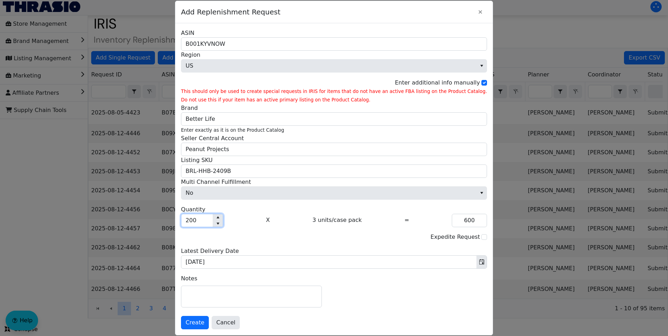
type input "6,000"
type input "200"
type input "600"
type input "20"
type input "60"
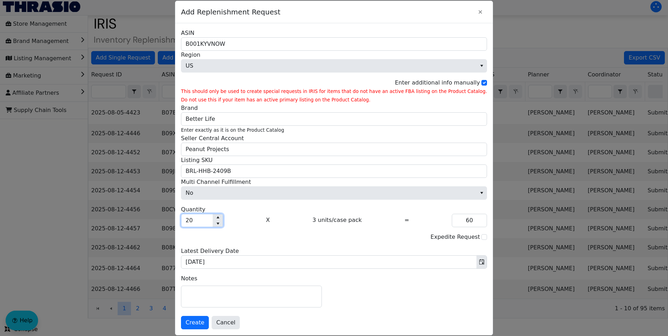
type input "2"
type input "6"
type input "0"
type input "1"
type input "3"
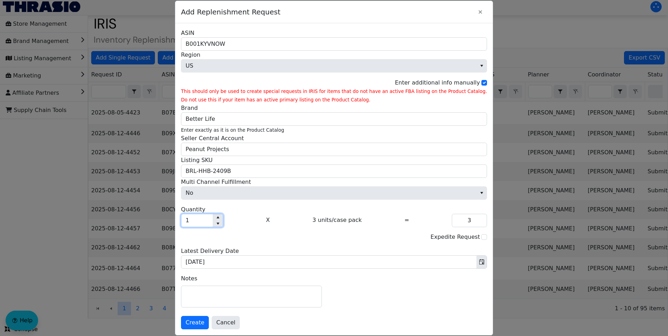
type input "18"
type input "54"
type input "180"
type input "540"
type input "1,800"
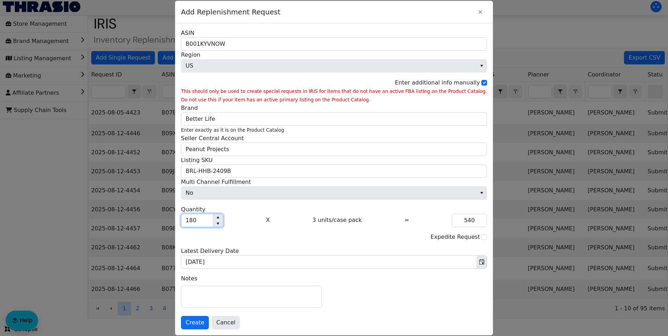
type input "5,400"
type input "180"
type input "540"
type input "18"
type input "54"
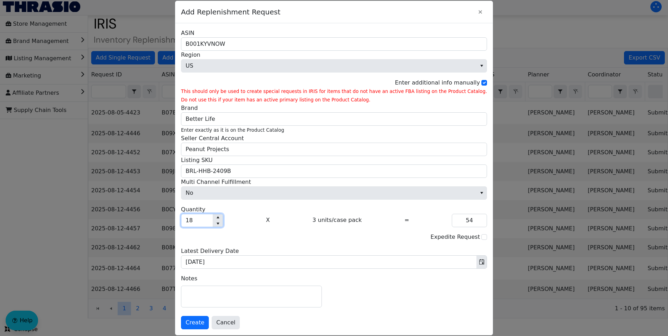
type input "185"
type input "555"
type input "1,850"
type input "5,550"
type input "185"
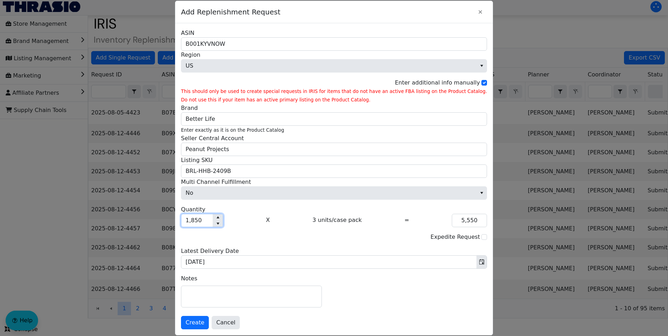
type input "555"
type input "18"
type input "54"
type input "184"
type input "552"
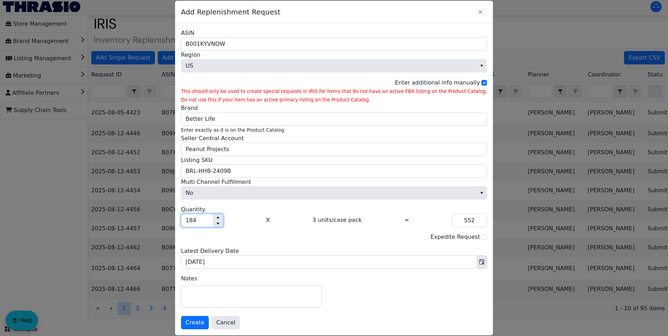
type input "1,840"
type input "5,520"
type input "184"
type input "552"
type input "1,845"
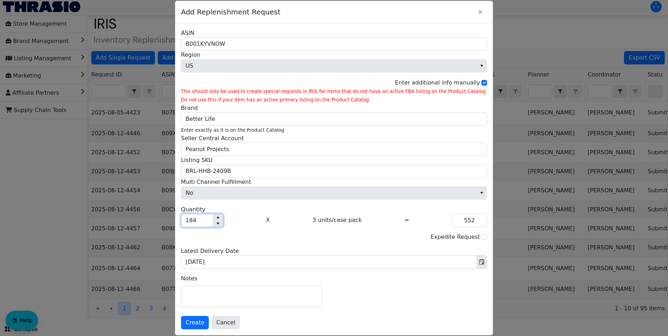
type input "5,535"
type input "1,845"
click at [204, 324] on span "Create" at bounding box center [195, 323] width 19 height 8
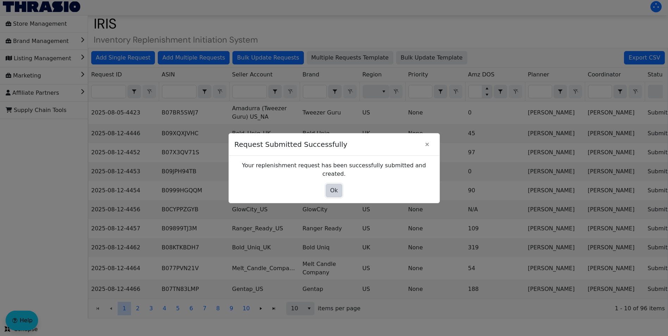
click at [332, 190] on span "Ok" at bounding box center [335, 190] width 8 height 8
